Goal: Task Accomplishment & Management: Use online tool/utility

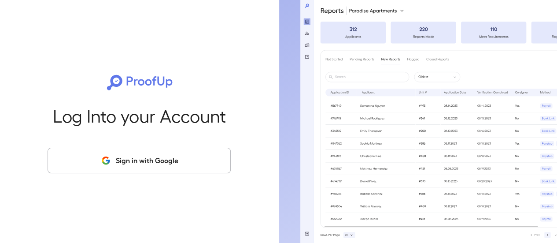
click at [153, 164] on button "Sign in with Google" at bounding box center [139, 161] width 183 height 26
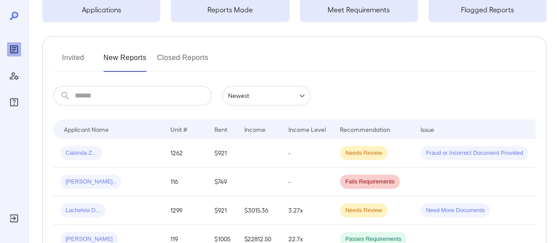
scroll to position [88, 0]
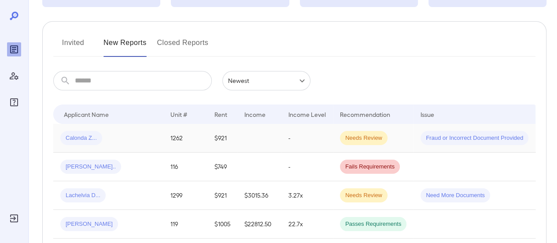
click at [151, 134] on div "Calonda Z..." at bounding box center [108, 138] width 96 height 14
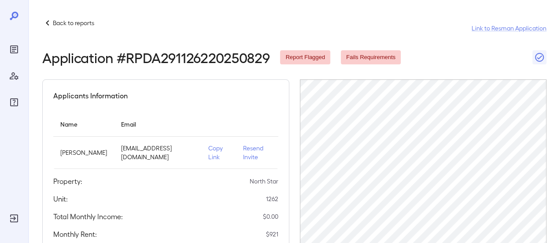
click at [210, 154] on p "Copy Link" at bounding box center [218, 153] width 21 height 18
click at [74, 22] on p "Back to reports" at bounding box center [73, 23] width 41 height 9
